Goal: Use online tool/utility: Use online tool/utility

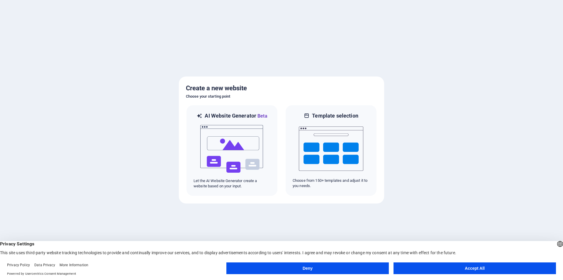
click at [462, 269] on button "Accept All" at bounding box center [474, 268] width 162 height 12
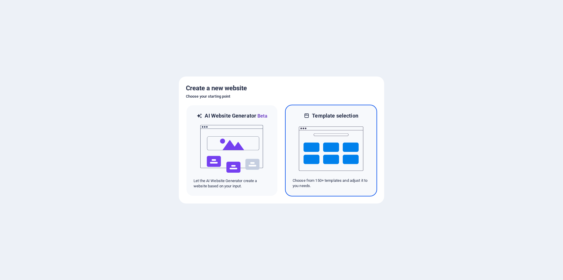
click at [342, 160] on img at bounding box center [331, 148] width 65 height 59
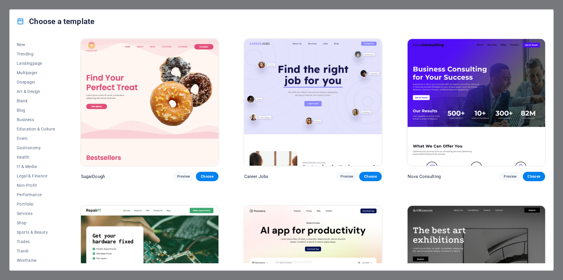
scroll to position [18, 0]
click at [33, 165] on span "IT & Media" at bounding box center [36, 164] width 38 height 5
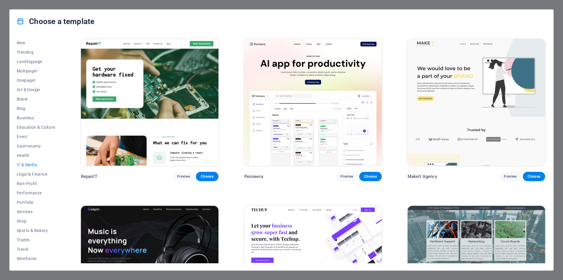
click at [33, 165] on span "IT & Media" at bounding box center [36, 164] width 38 height 5
click at [27, 219] on span "Shop" at bounding box center [36, 221] width 38 height 5
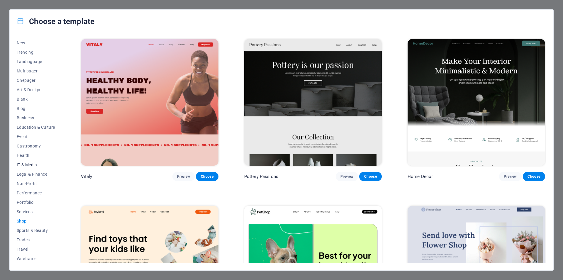
click at [28, 165] on span "IT & Media" at bounding box center [36, 164] width 38 height 5
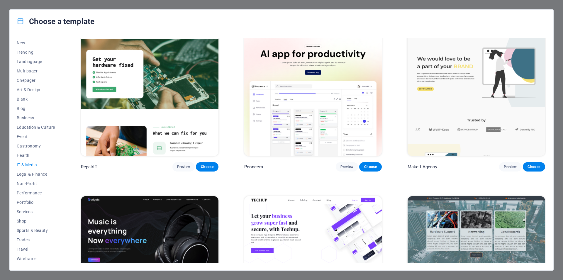
scroll to position [0, 0]
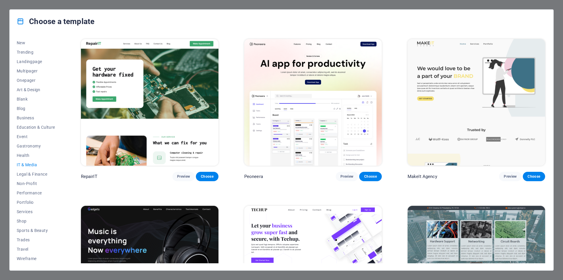
click at [150, 91] on img at bounding box center [150, 102] width 138 height 127
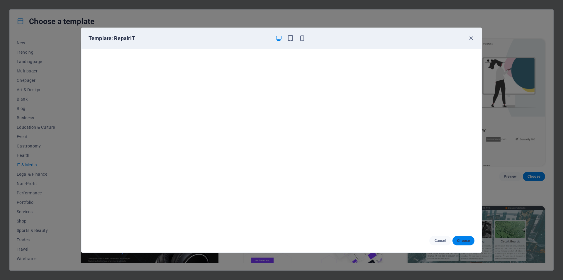
click at [462, 241] on span "Choose" at bounding box center [463, 240] width 13 height 5
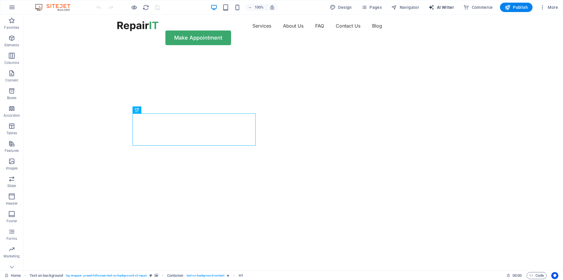
click at [444, 7] on span "AI Writer" at bounding box center [441, 7] width 26 height 6
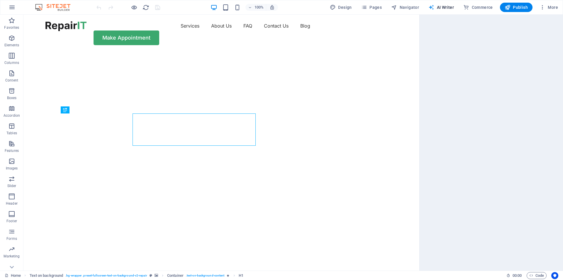
select select "English"
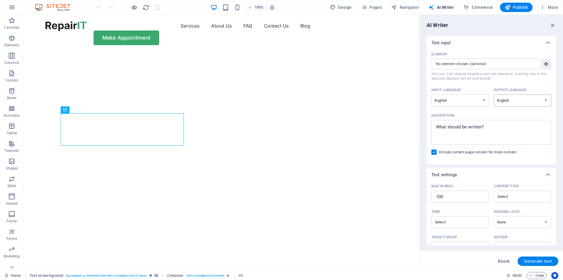
click at [494, 94] on select "Albanian Arabic Armenian Awadhi Azerbaijani Bashkir Basque Belarusian Bengali B…" at bounding box center [523, 100] width 58 height 12
select select "Spanish"
click option "Spanish" at bounding box center [0, 0] width 0 height 0
